Goal: Task Accomplishment & Management: Manage account settings

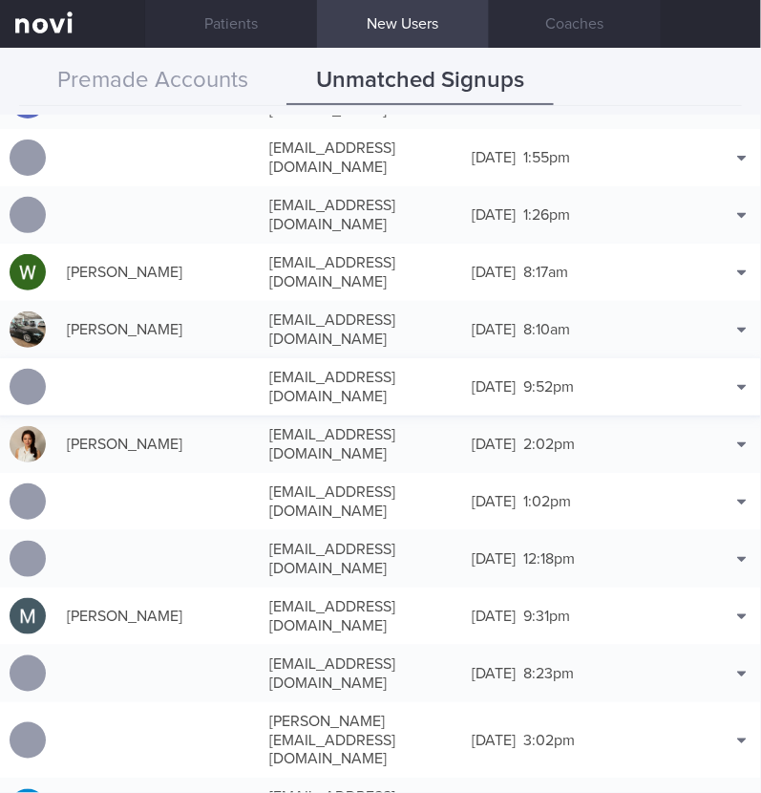
scroll to position [2956, 0]
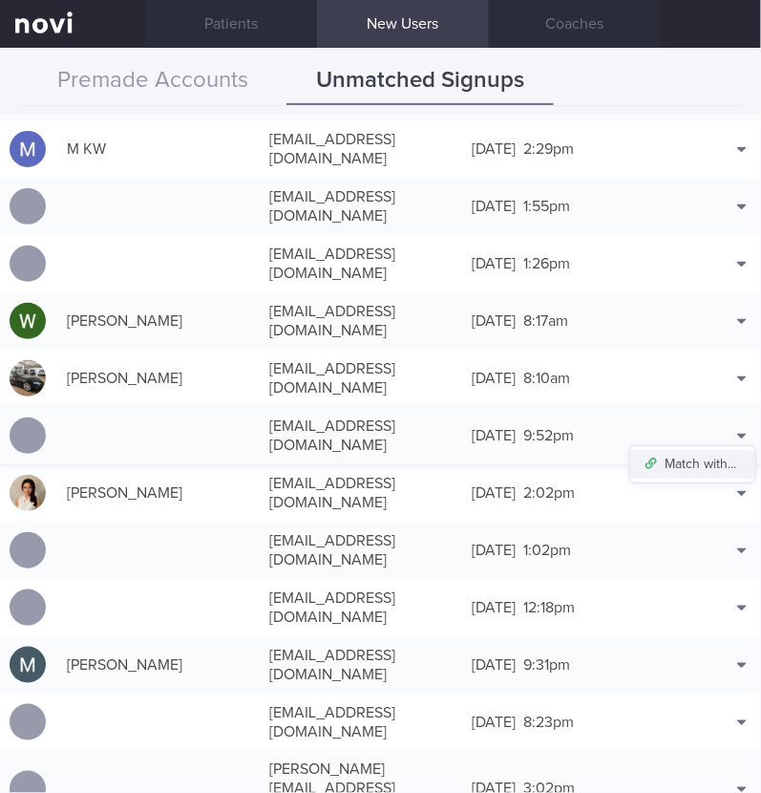
click at [715, 450] on button "Match with..." at bounding box center [692, 464] width 125 height 29
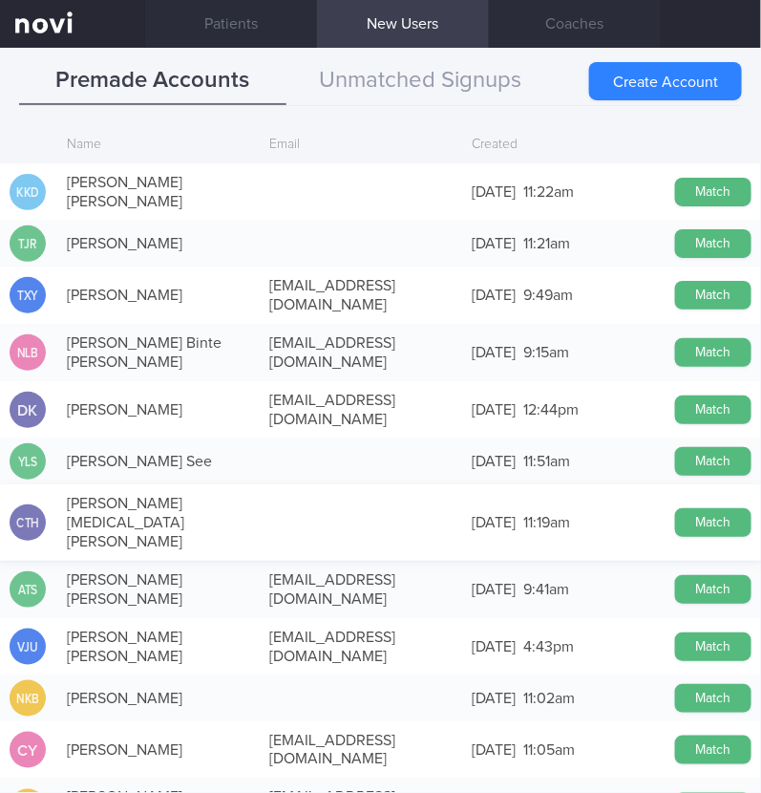
scroll to position [0, 0]
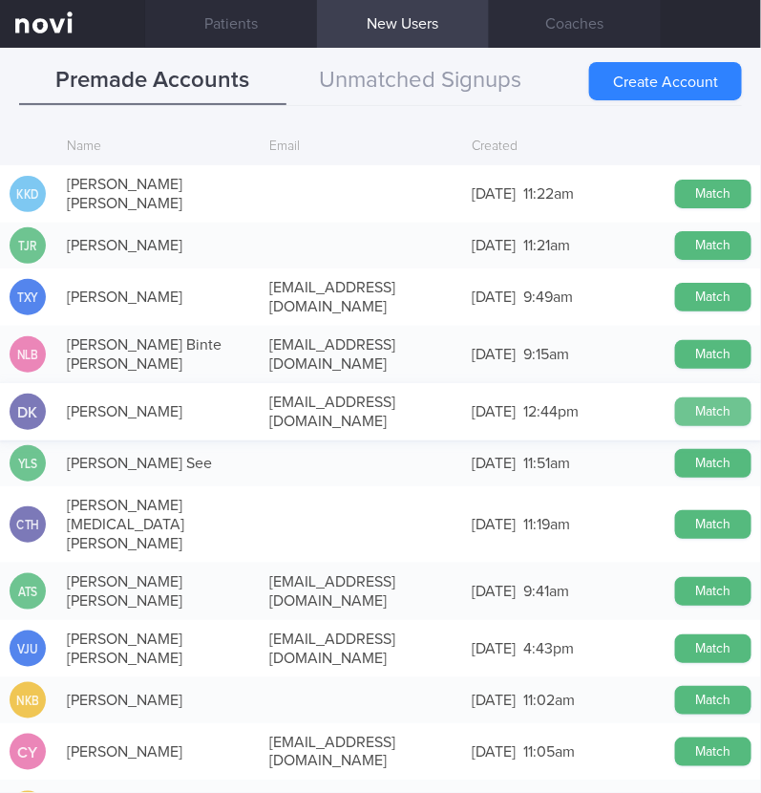
click at [680, 397] on button "Match" at bounding box center [713, 411] width 76 height 29
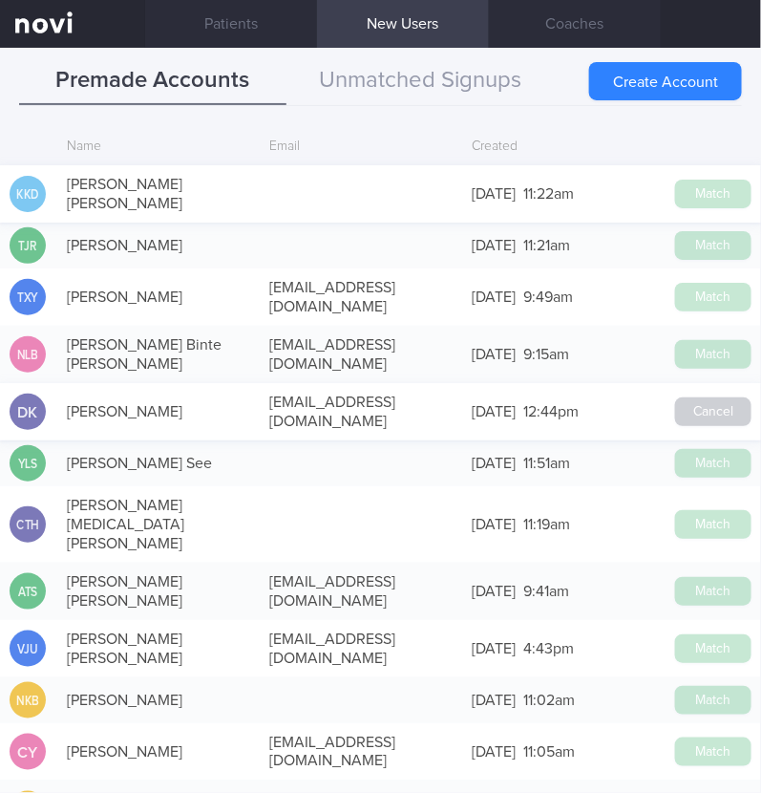
scroll to position [2952, 0]
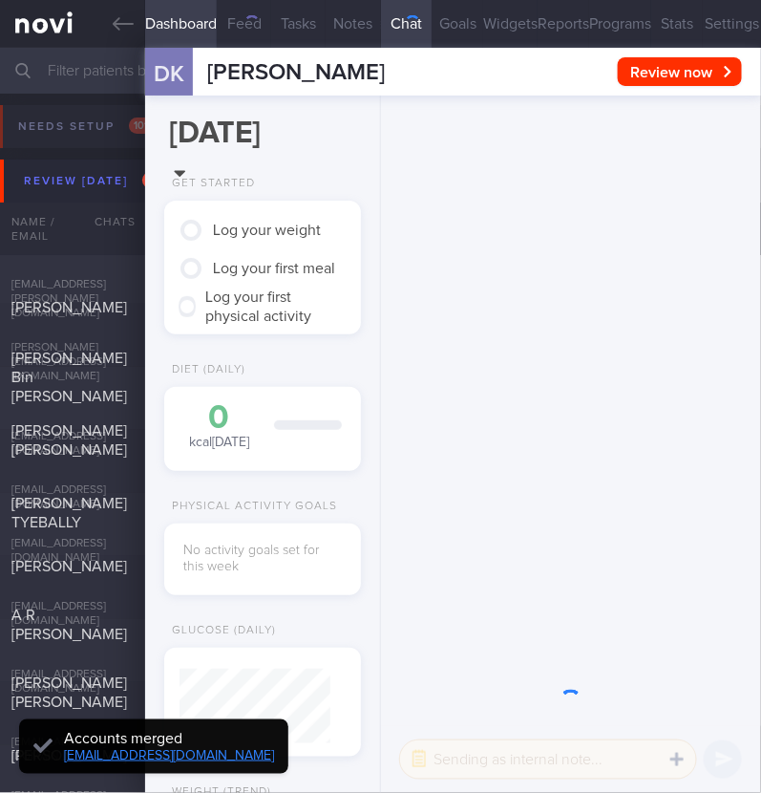
scroll to position [75, 151]
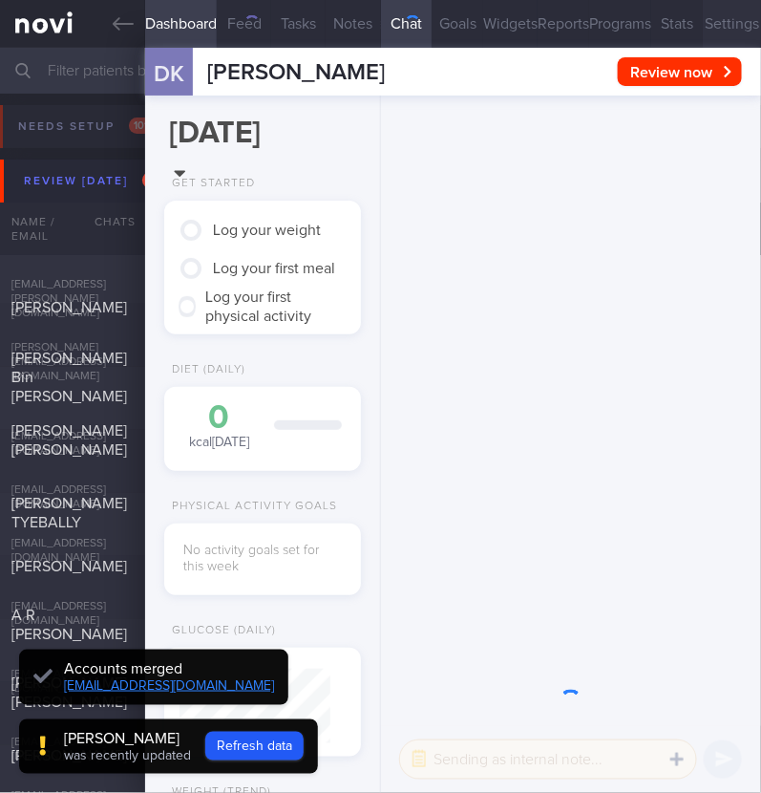
click at [721, 12] on button "Settings" at bounding box center [732, 24] width 58 height 48
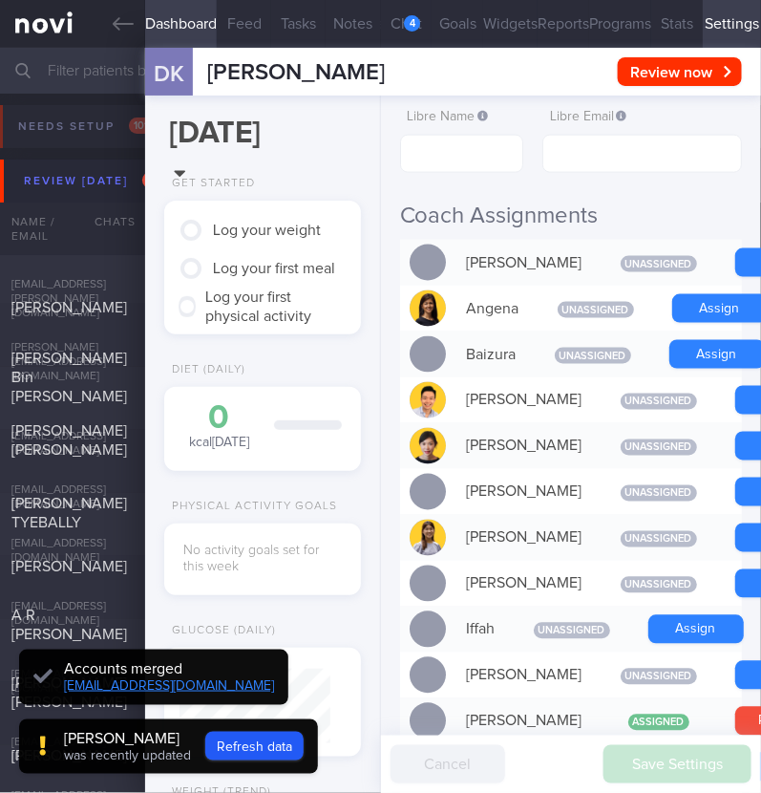
scroll to position [-859, 0]
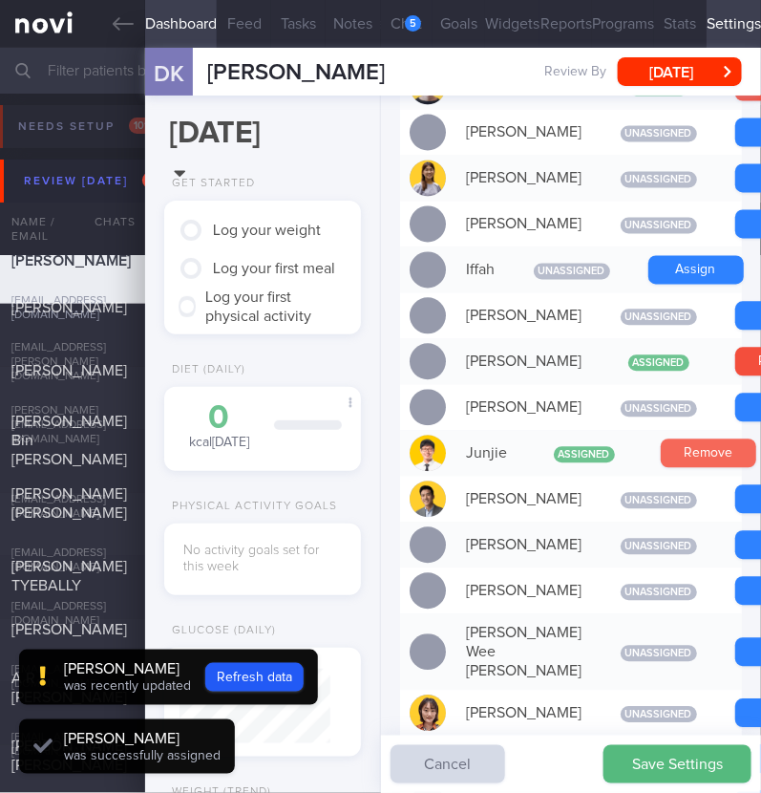
scroll to position [-987, 0]
click at [679, 468] on button "Remove" at bounding box center [709, 453] width 96 height 29
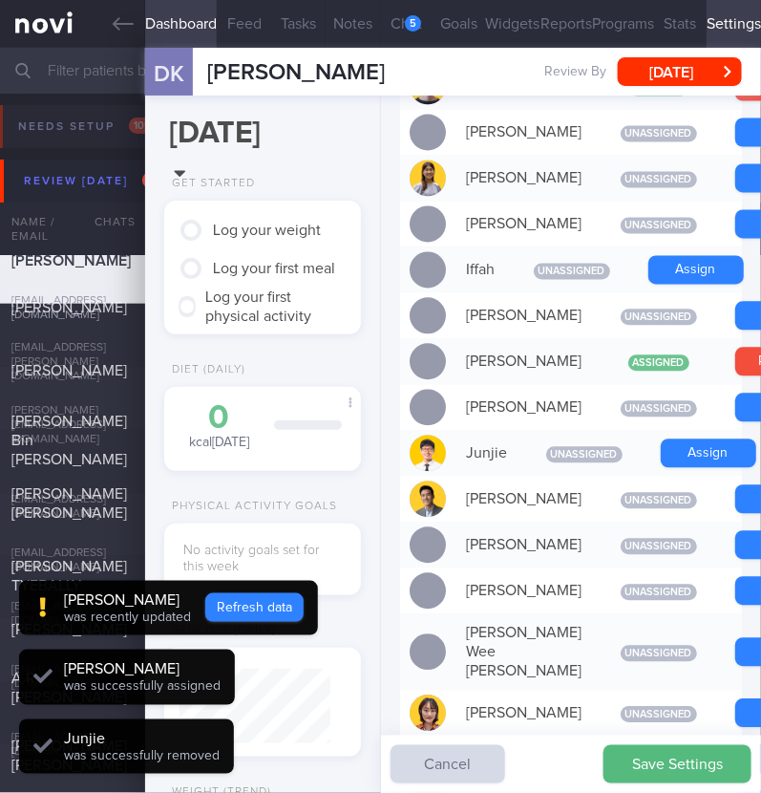
scroll to position [75, 151]
click at [276, 620] on button "Refresh data" at bounding box center [254, 607] width 98 height 29
type input "98542a93f1c34866840835e6712c8a14"
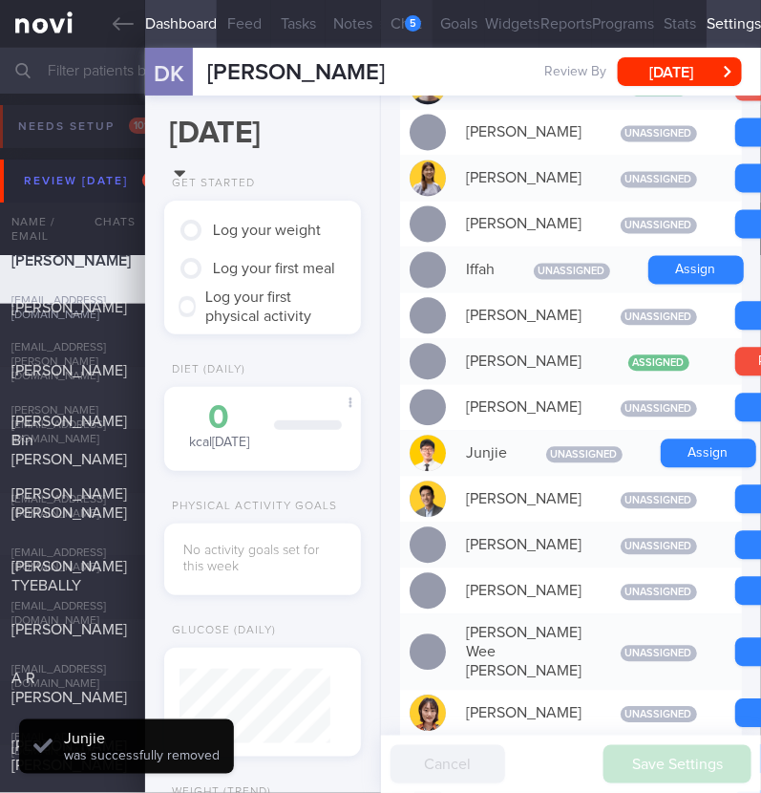
scroll to position [-1026, 0]
click at [406, 22] on div "5" at bounding box center [413, 23] width 16 height 16
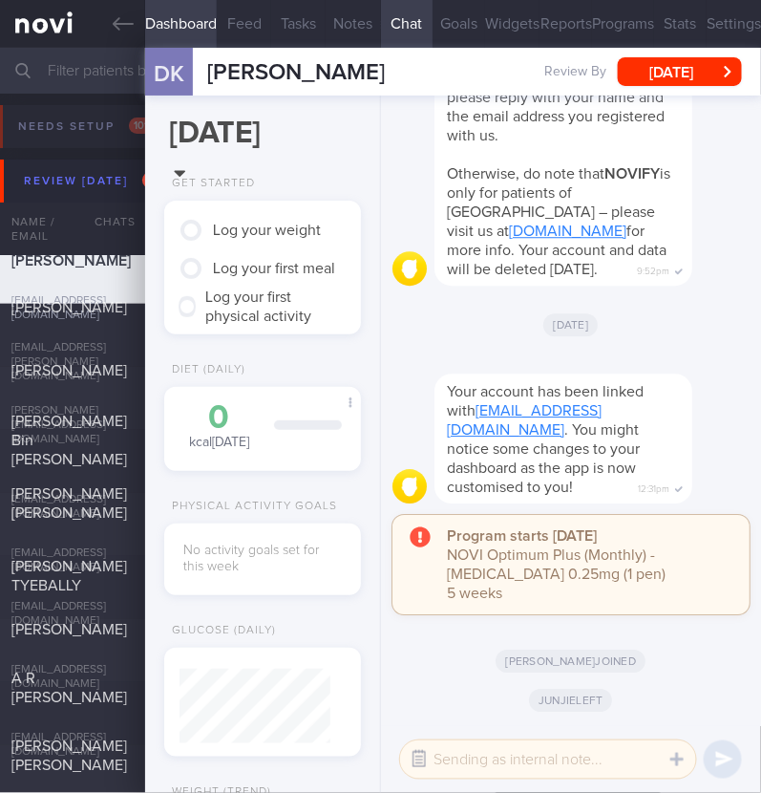
click at [420, 753] on button "button" at bounding box center [419, 759] width 34 height 34
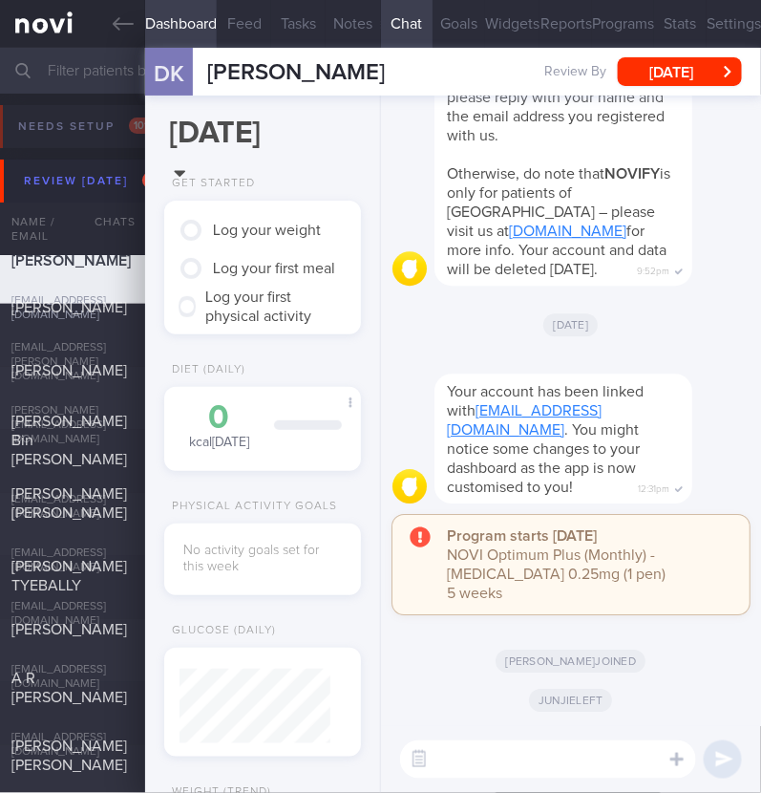
click at [477, 755] on textarea at bounding box center [548, 759] width 296 height 38
click at [728, 32] on button "Settings" at bounding box center [734, 24] width 54 height 48
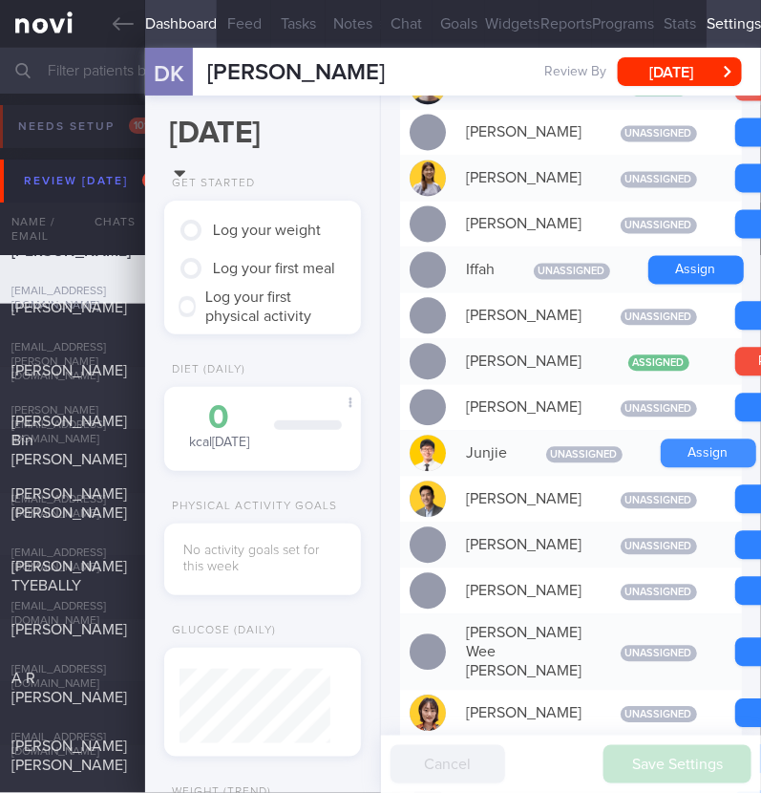
click at [670, 468] on button "Assign" at bounding box center [709, 453] width 96 height 29
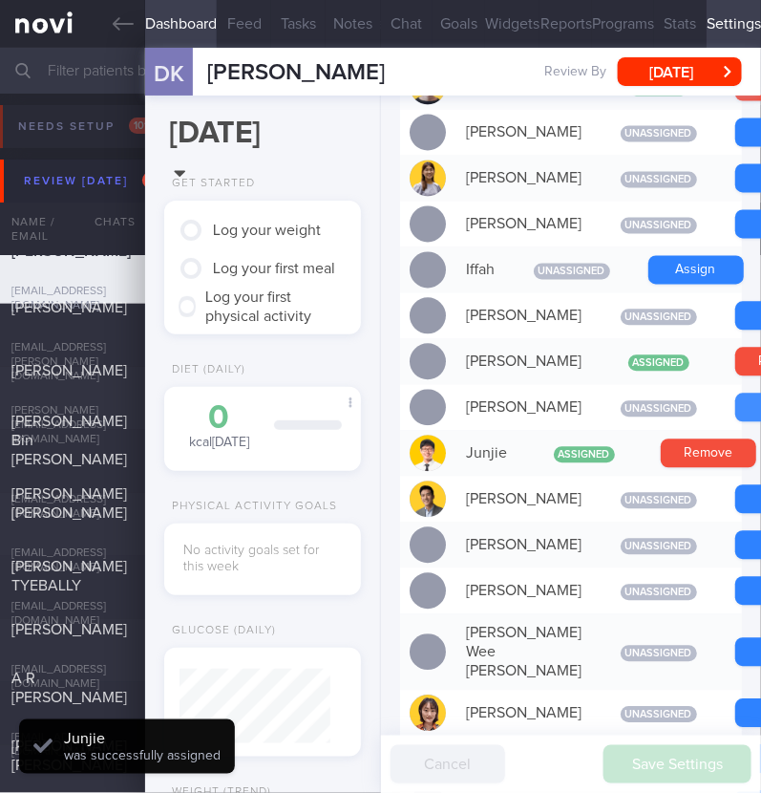
scroll to position [75, 151]
click at [396, 15] on button "Chat" at bounding box center [407, 24] width 53 height 48
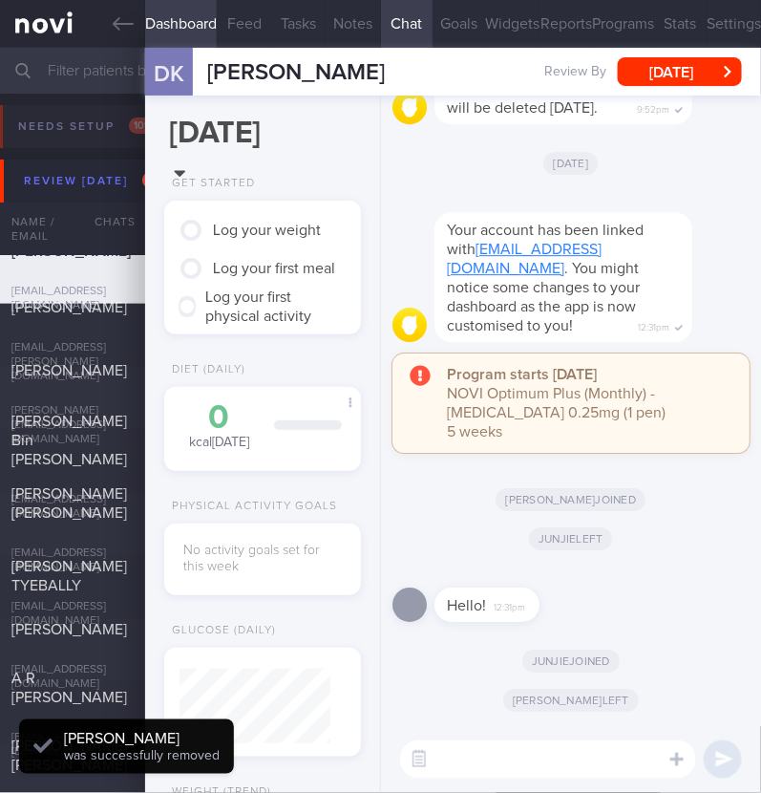
click at [526, 768] on textarea at bounding box center [548, 759] width 296 height 38
type textarea "Hi:)"
